Goal: Navigation & Orientation: Find specific page/section

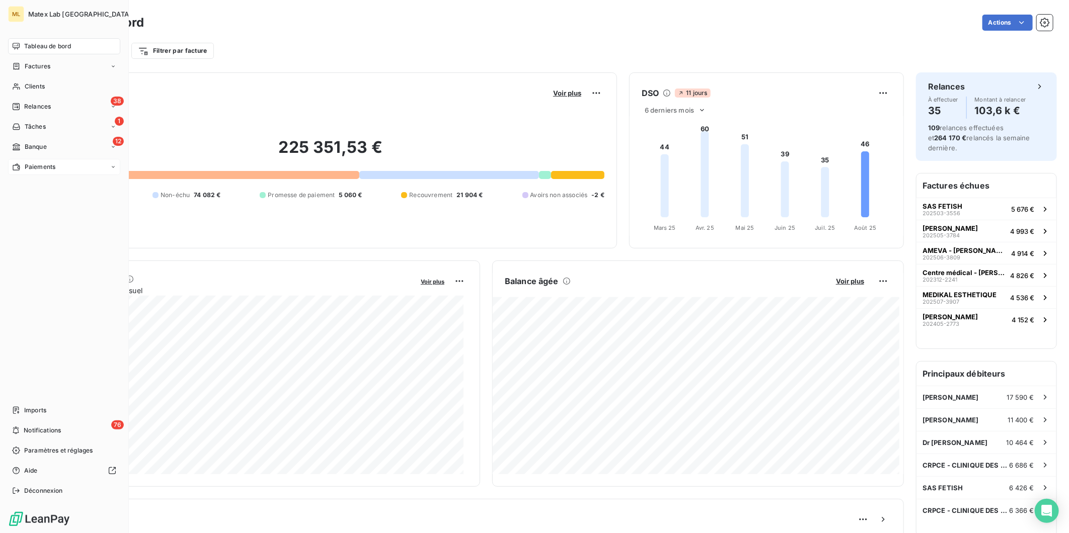
click at [31, 169] on span "Paiements" at bounding box center [40, 167] width 31 height 9
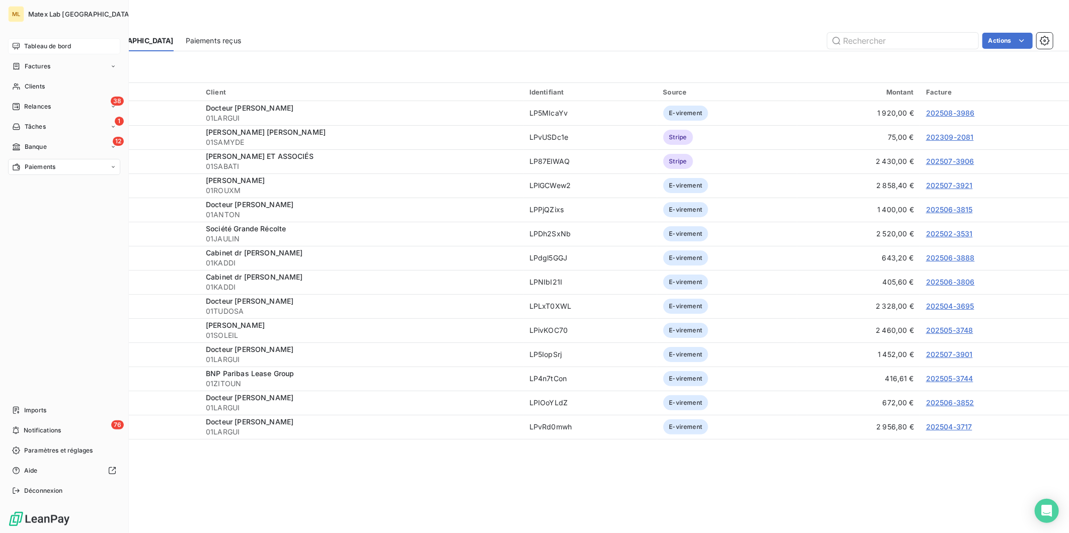
click at [29, 49] on span "Tableau de bord" at bounding box center [47, 46] width 47 height 9
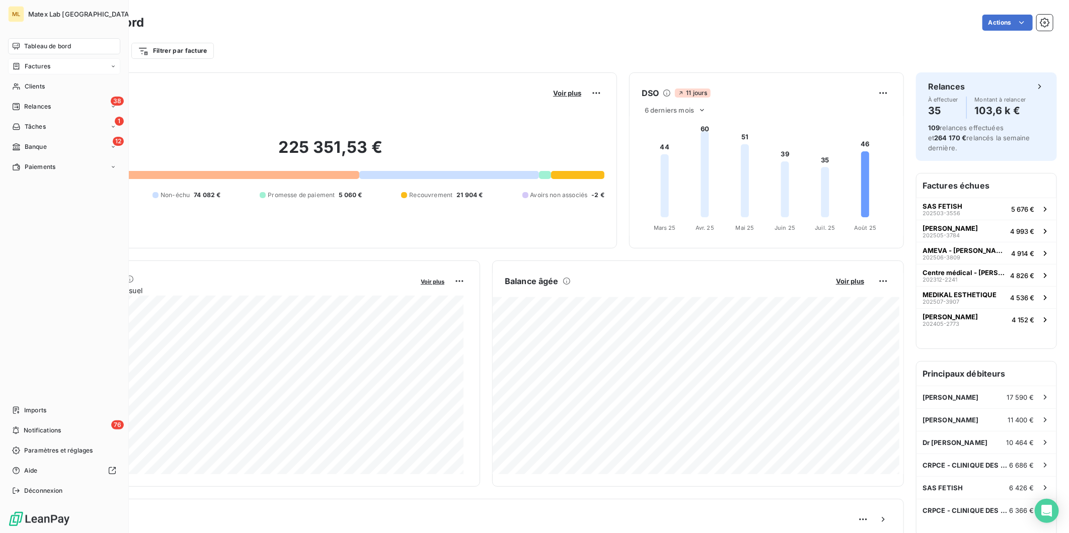
click at [40, 66] on span "Factures" at bounding box center [38, 66] width 26 height 9
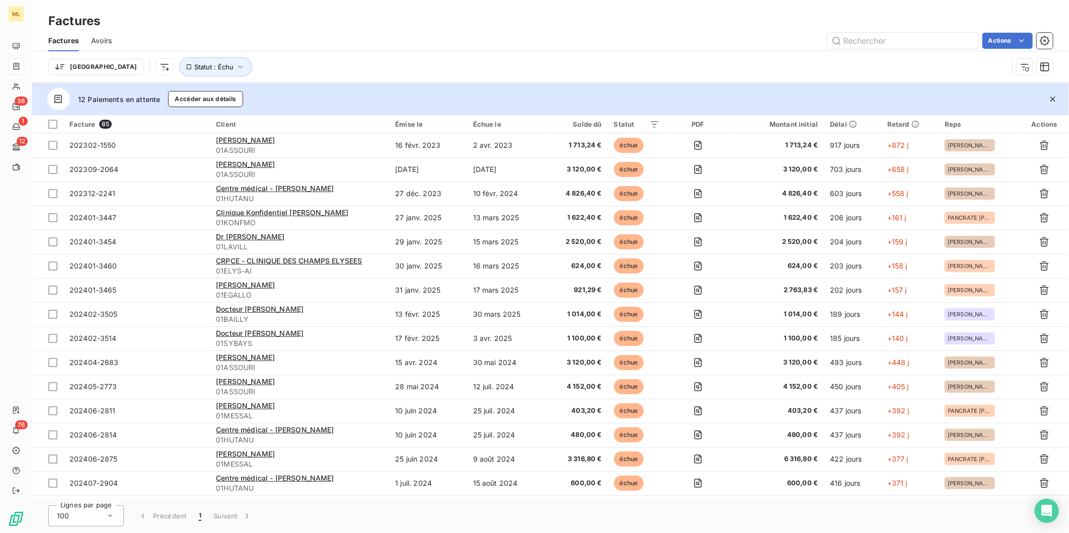
click at [100, 509] on div "100" at bounding box center [85, 516] width 75 height 21
click at [81, 454] on li "25" at bounding box center [85, 458] width 75 height 18
click at [248, 515] on button "4" at bounding box center [248, 516] width 16 height 21
